Goal: Task Accomplishment & Management: Use online tool/utility

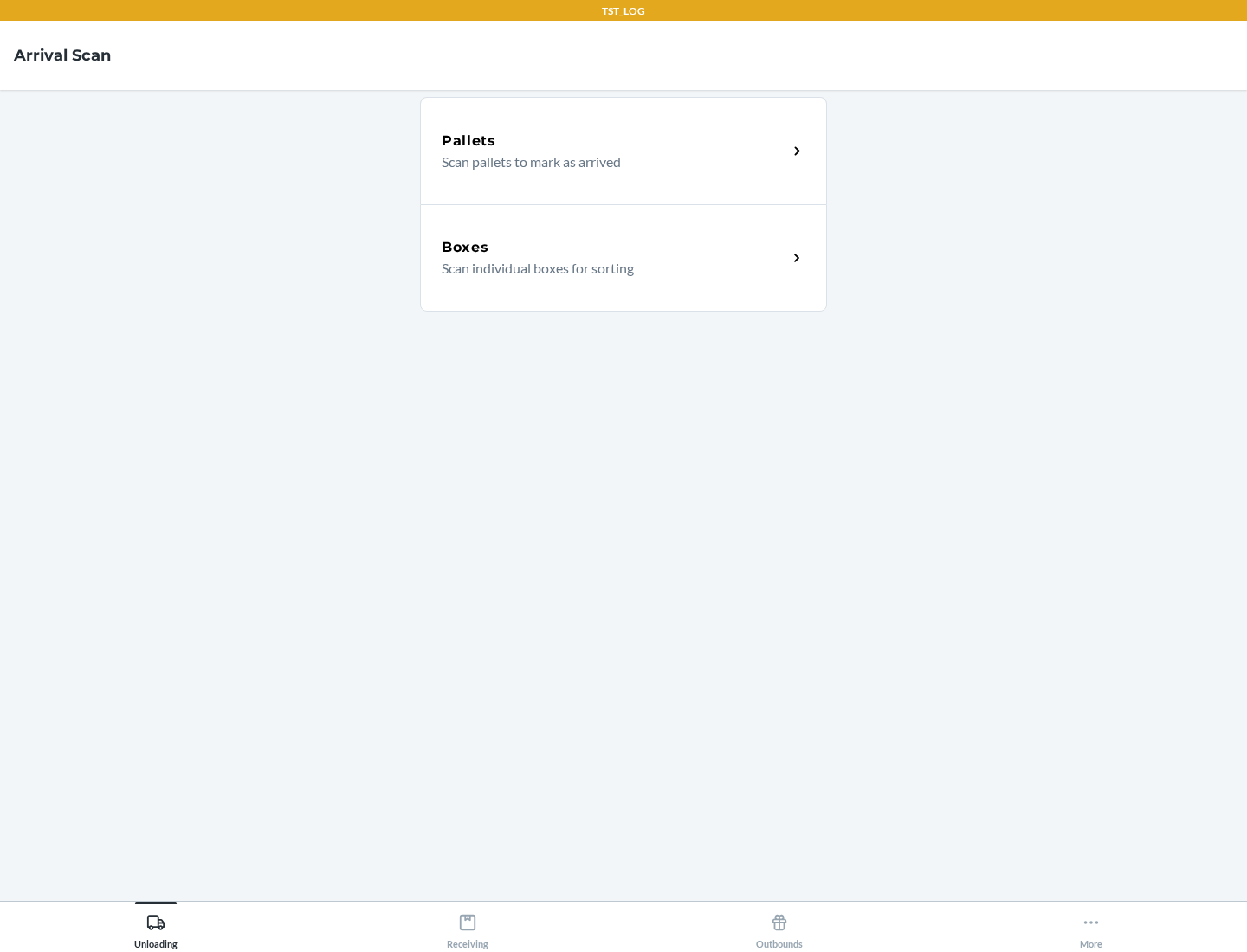
click at [614, 248] on div "Boxes" at bounding box center [614, 248] width 345 height 21
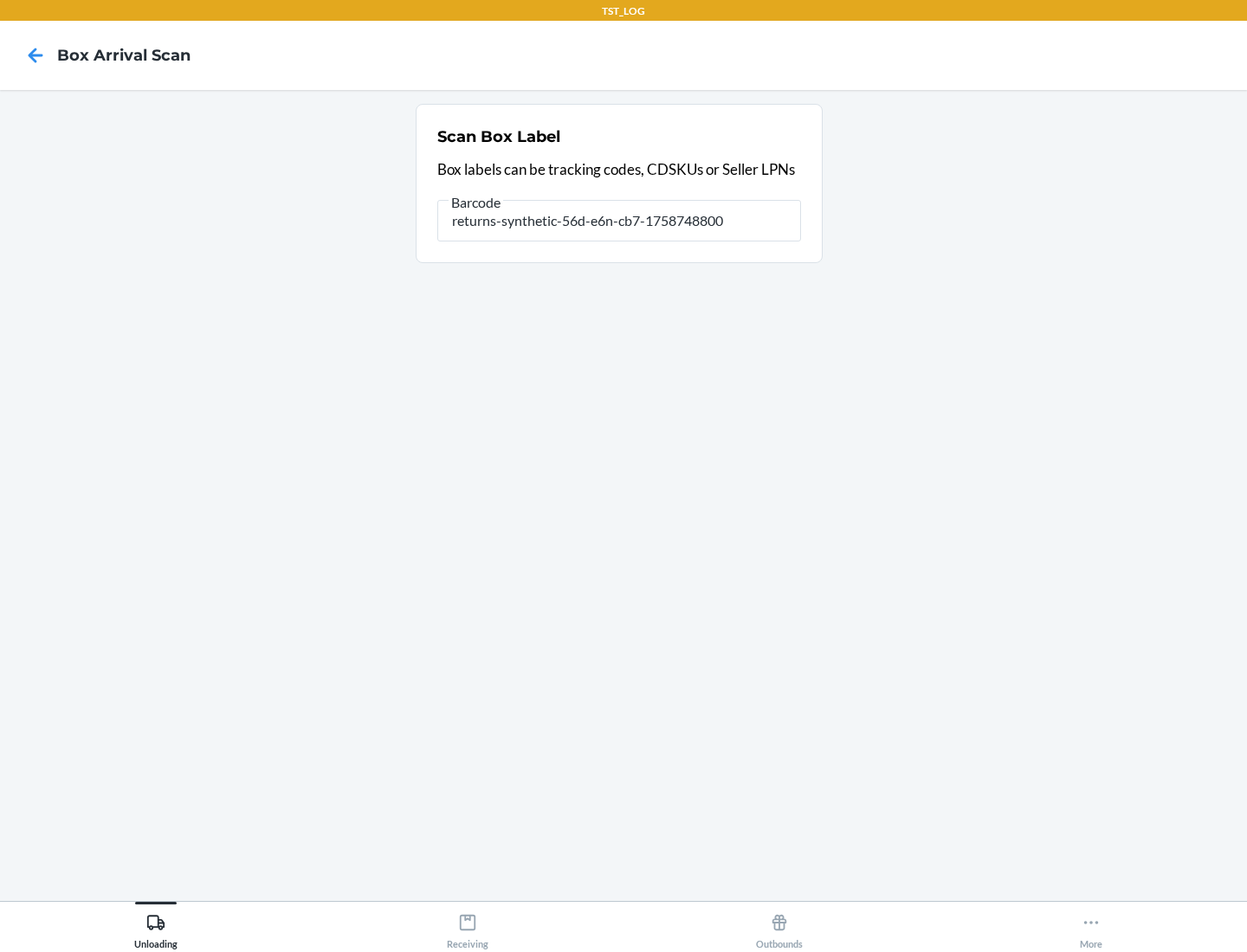
type input "returns-synthetic-56d-e6n-cb7-1758748800"
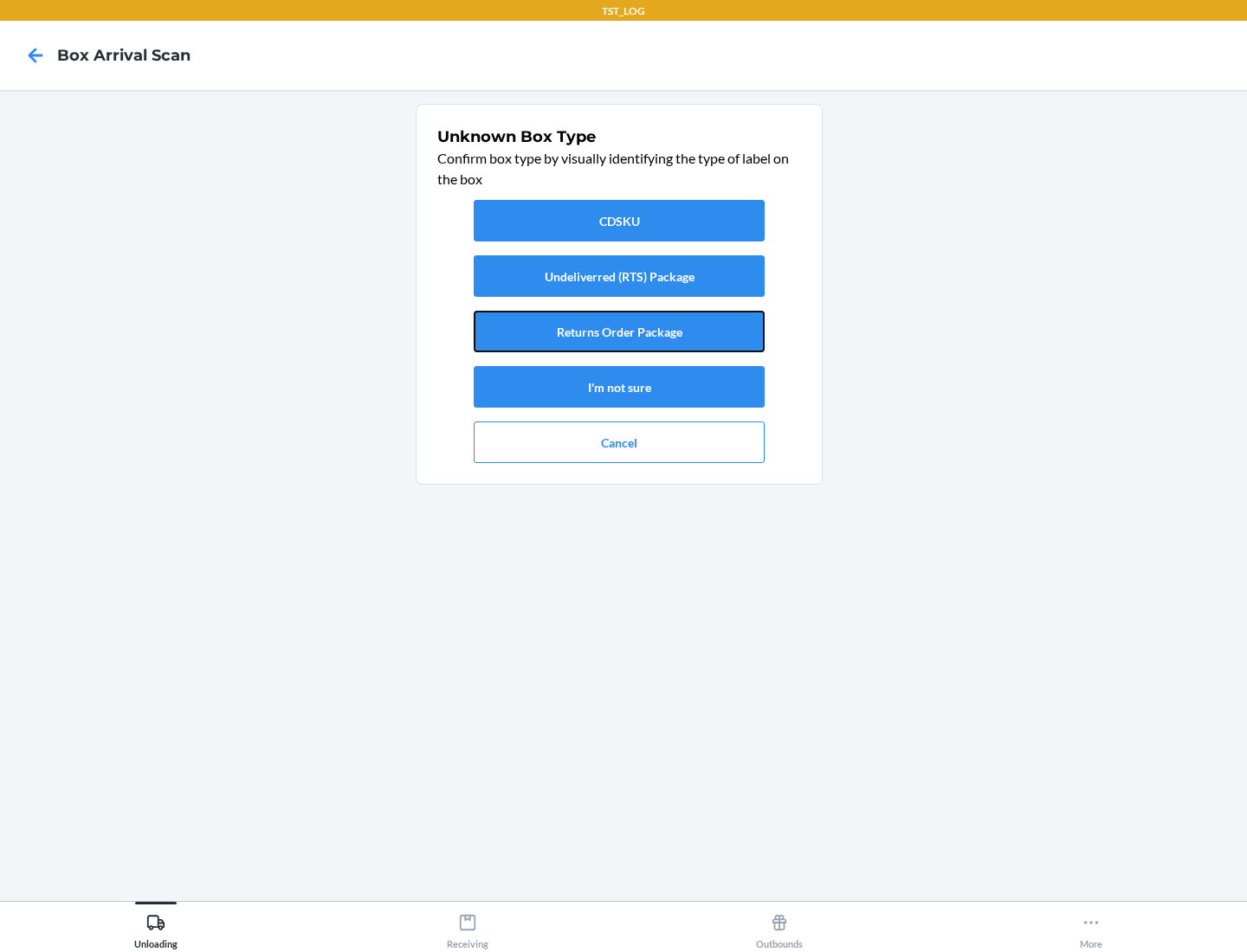
click at [619, 331] on button "Returns Order Package" at bounding box center [619, 331] width 291 height 41
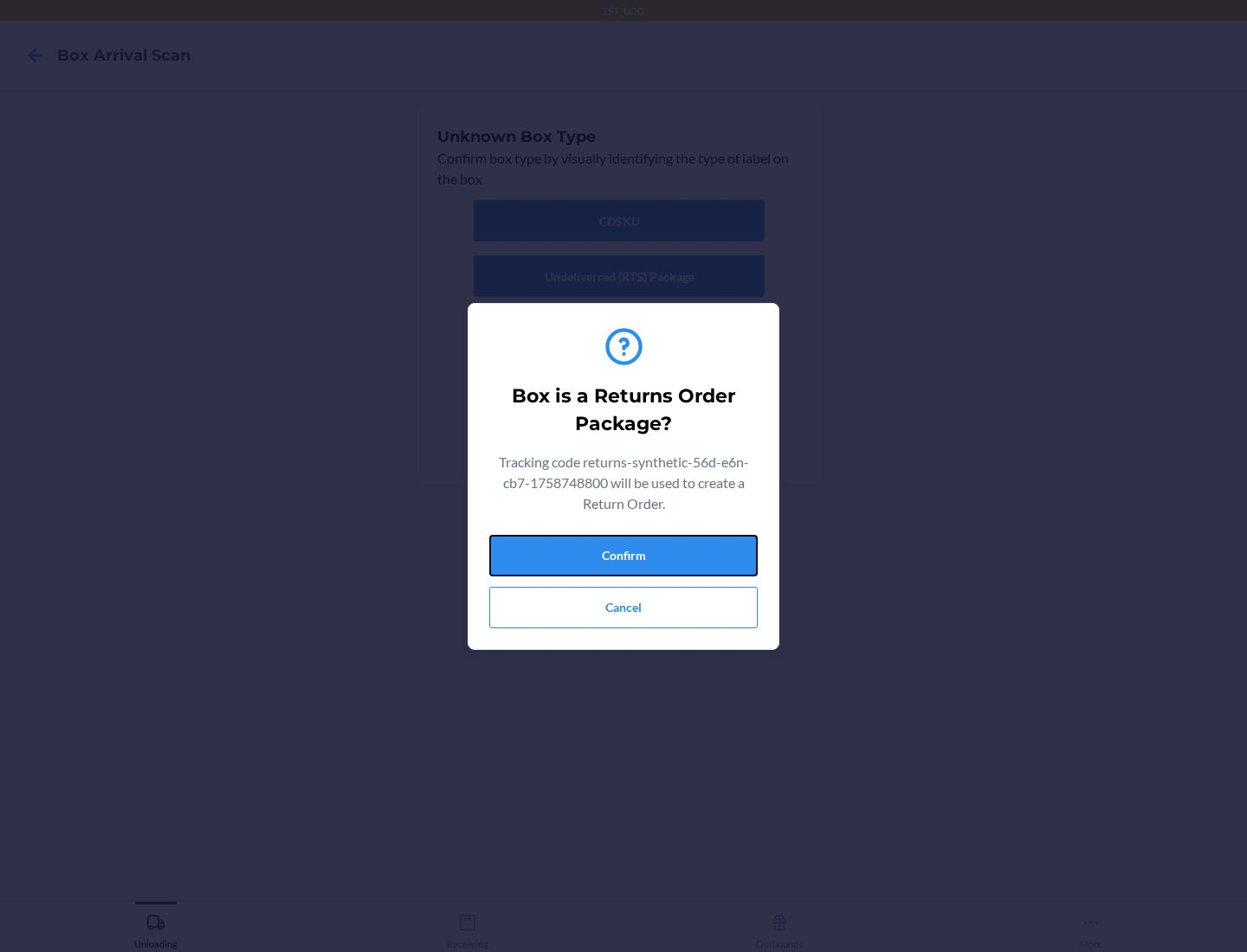
click at [624, 555] on button "Confirm" at bounding box center [624, 555] width 269 height 41
